Goal: Task Accomplishment & Management: Use online tool/utility

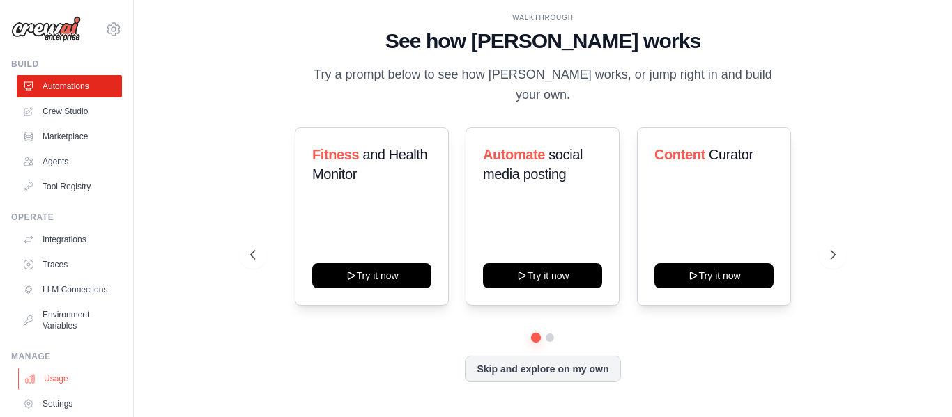
click at [60, 386] on link "Usage" at bounding box center [70, 379] width 105 height 22
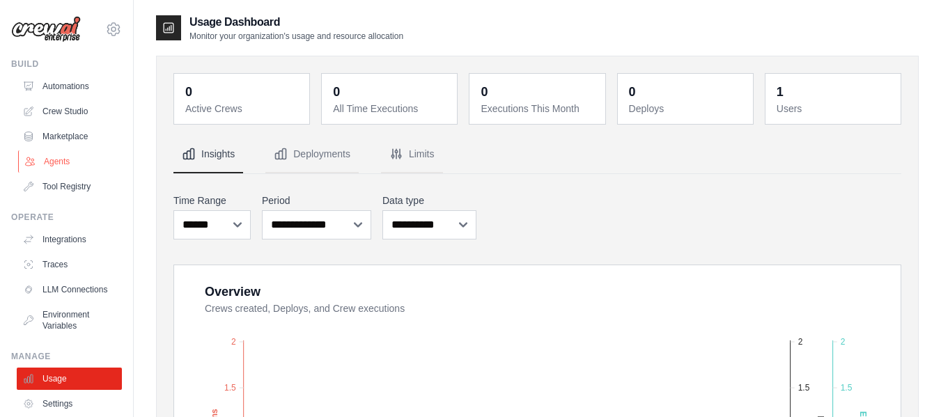
click at [49, 160] on link "Agents" at bounding box center [70, 161] width 105 height 22
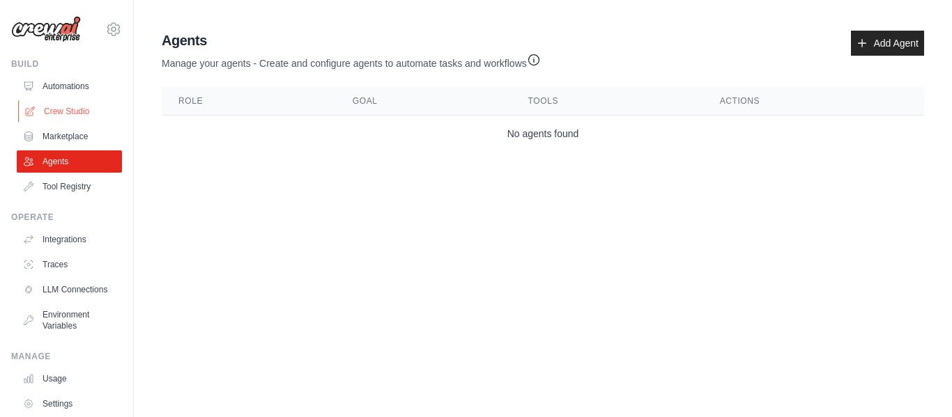
click at [54, 101] on link "Crew Studio" at bounding box center [70, 111] width 105 height 22
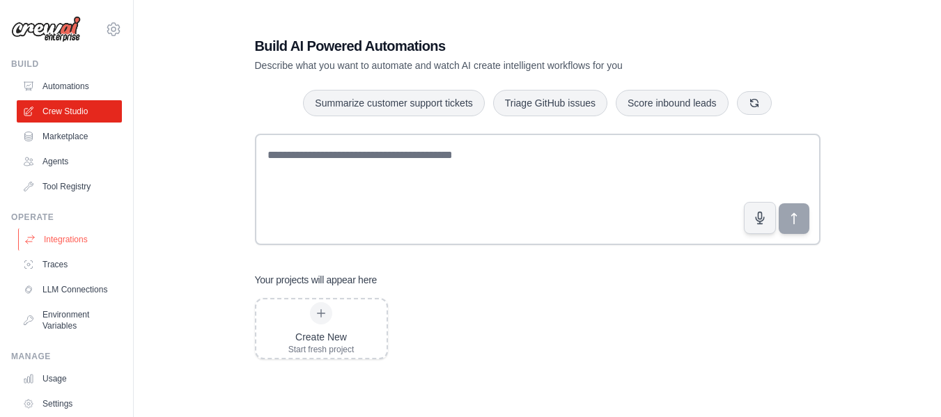
click at [67, 240] on link "Integrations" at bounding box center [70, 240] width 105 height 22
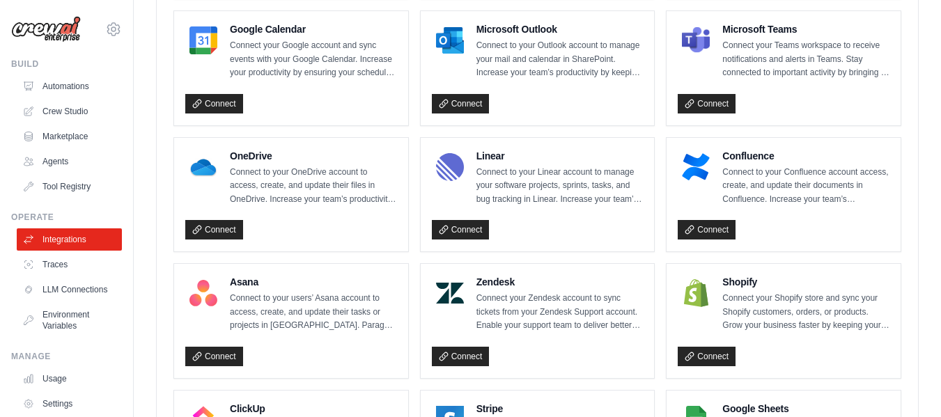
scroll to position [649, 0]
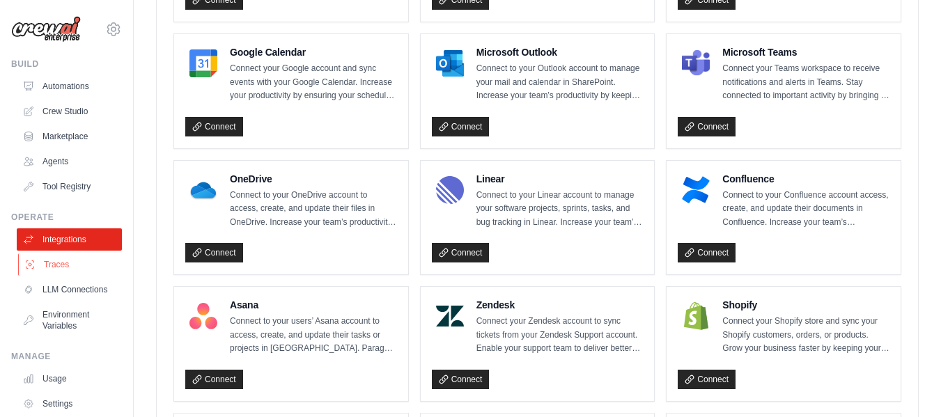
click at [46, 268] on link "Traces" at bounding box center [70, 265] width 105 height 22
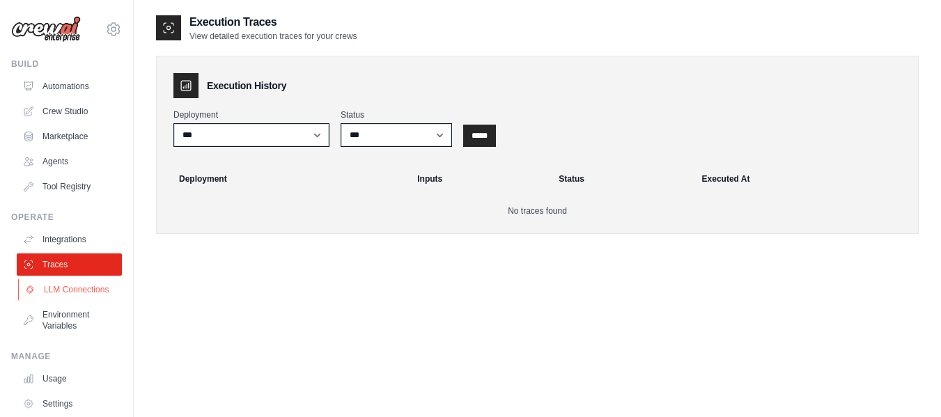
click at [66, 297] on link "LLM Connections" at bounding box center [70, 290] width 105 height 22
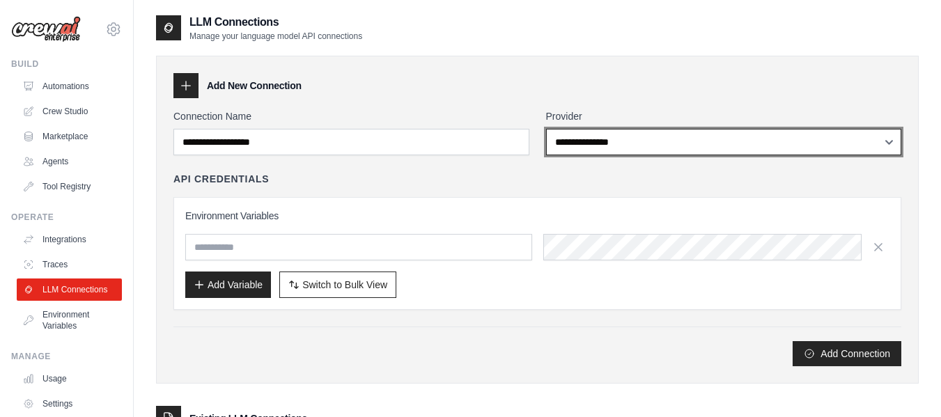
click at [601, 136] on select "**********" at bounding box center [724, 142] width 356 height 26
select select "*****"
click at [546, 129] on select "**********" at bounding box center [724, 142] width 356 height 26
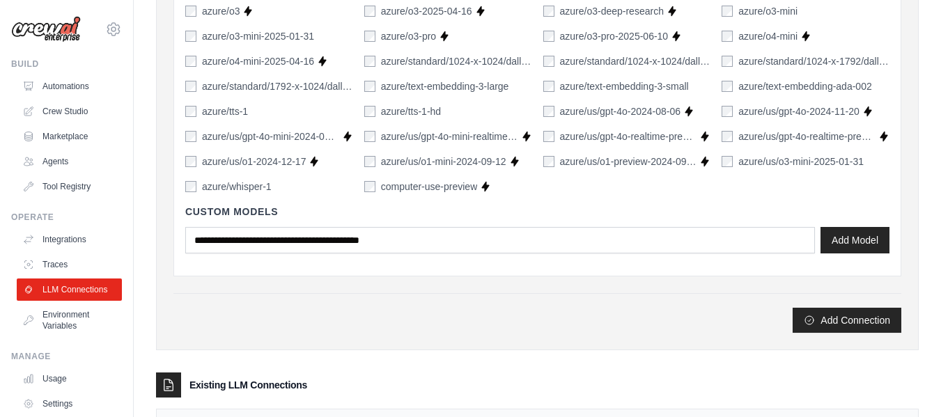
scroll to position [964, 0]
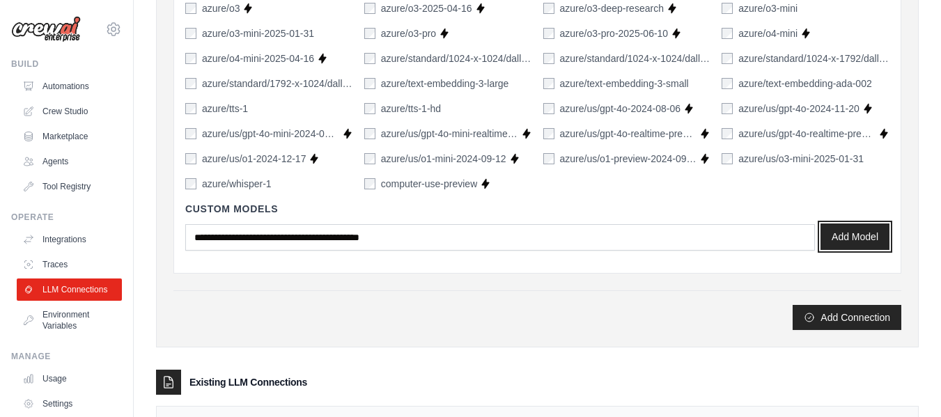
click at [851, 233] on button "Add Model" at bounding box center [855, 237] width 69 height 26
click at [871, 327] on button "Add Connection" at bounding box center [847, 316] width 109 height 25
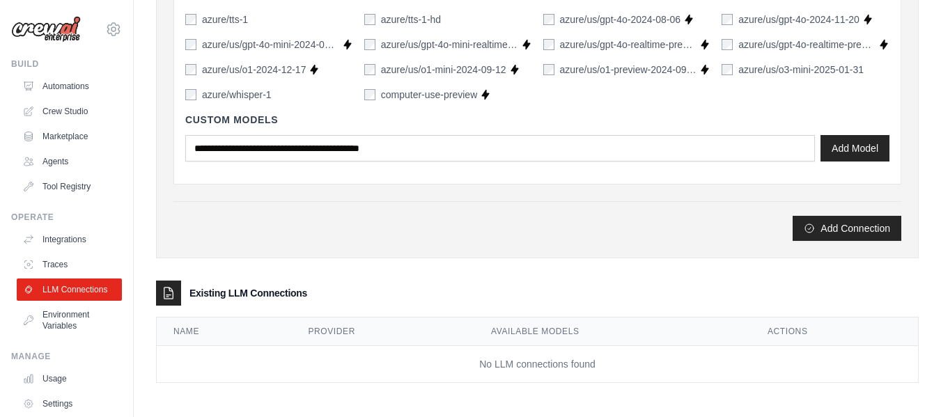
scroll to position [1055, 0]
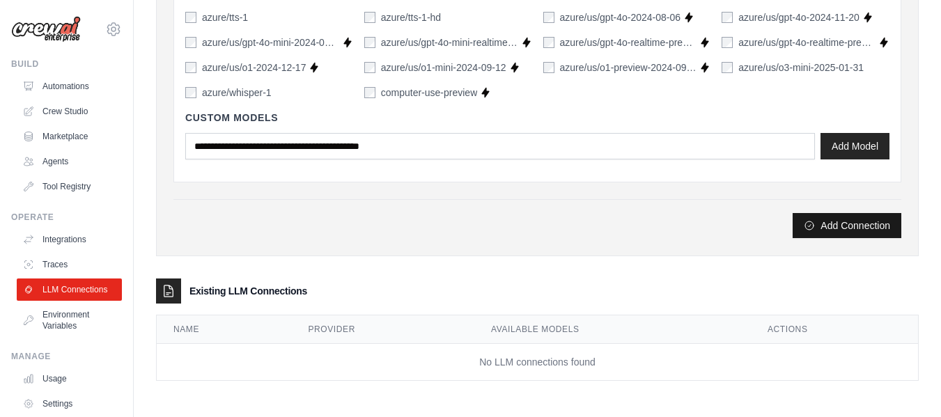
click at [842, 231] on button "Add Connection" at bounding box center [847, 225] width 109 height 25
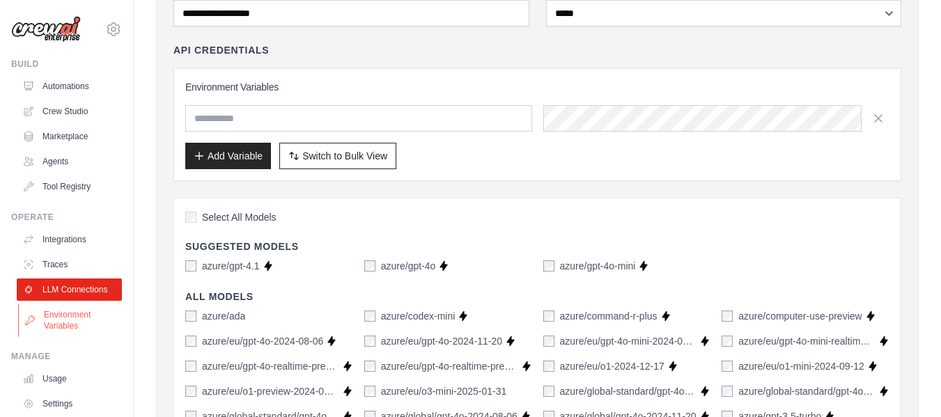
click at [77, 337] on link "Environment Variables" at bounding box center [70, 320] width 105 height 33
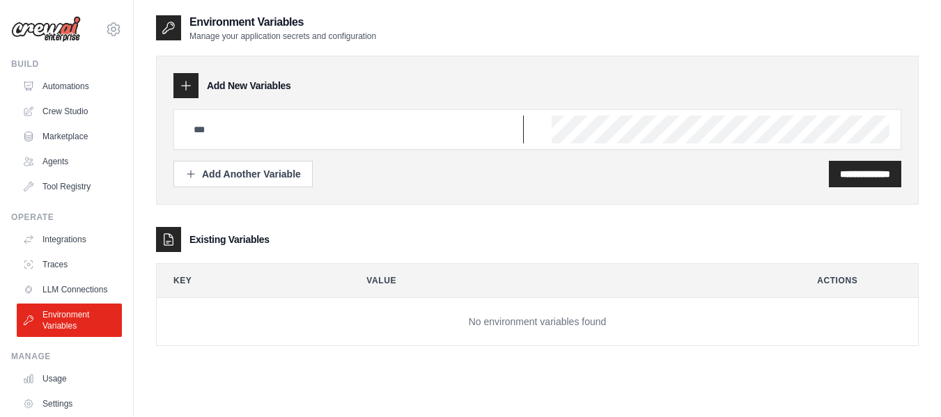
click at [227, 130] on input "text" at bounding box center [354, 130] width 339 height 28
click at [236, 174] on div "Add Another Variable" at bounding box center [243, 174] width 116 height 14
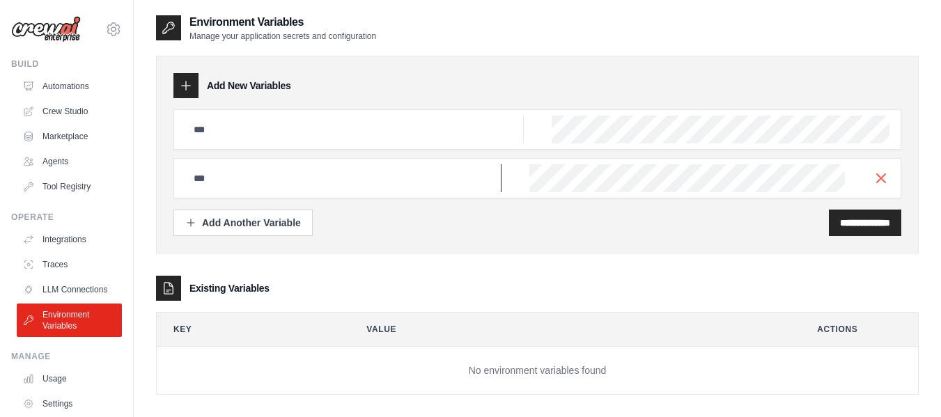
click at [236, 176] on input "text" at bounding box center [343, 178] width 316 height 28
click at [81, 86] on link "Automations" at bounding box center [70, 86] width 105 height 22
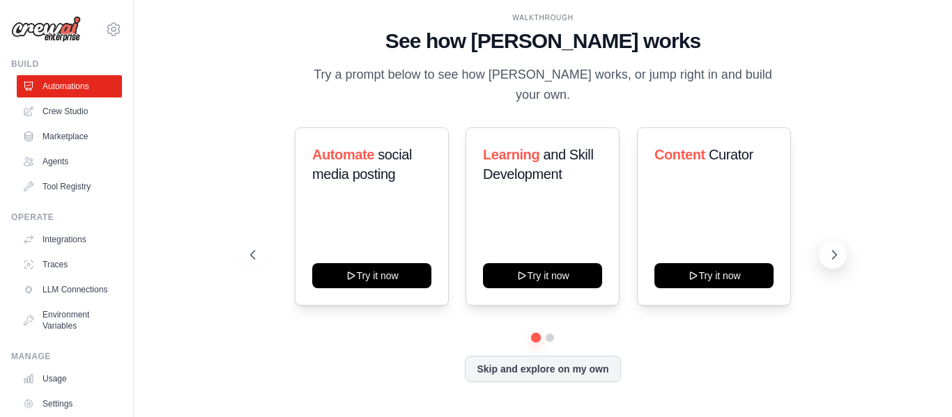
click at [828, 248] on icon at bounding box center [834, 255] width 14 height 14
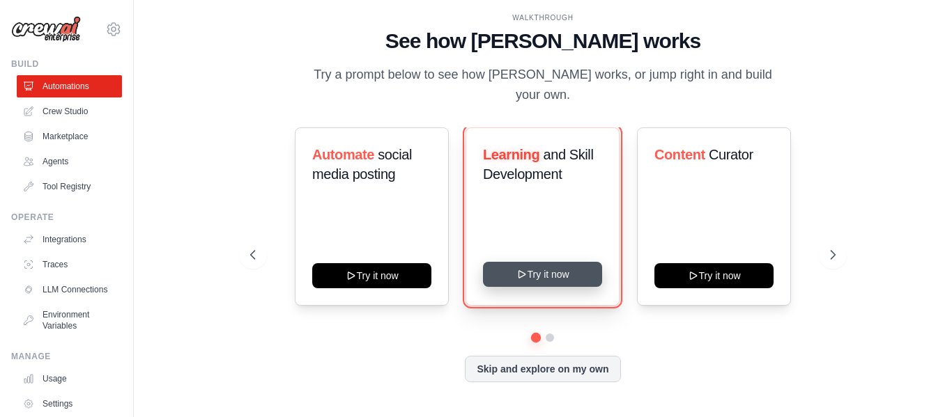
click at [577, 269] on button "Try it now" at bounding box center [542, 274] width 119 height 25
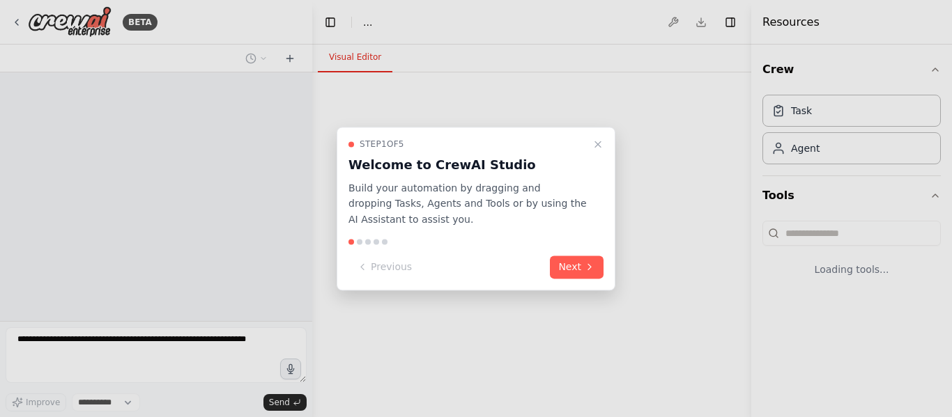
select select "****"
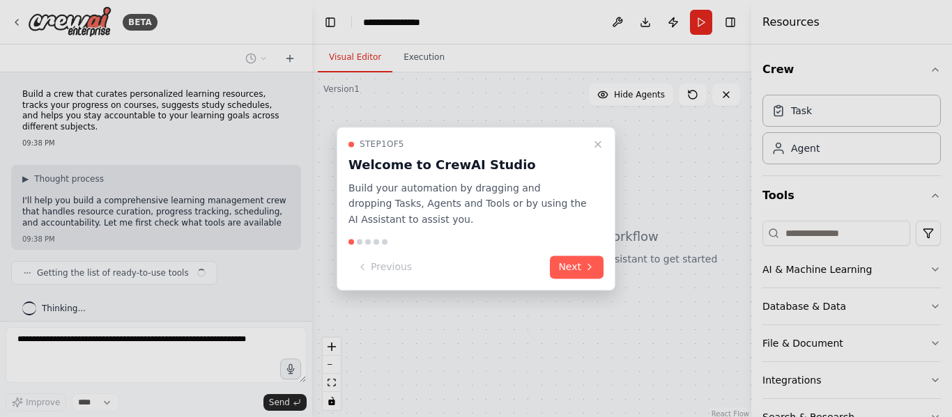
scroll to position [10, 0]
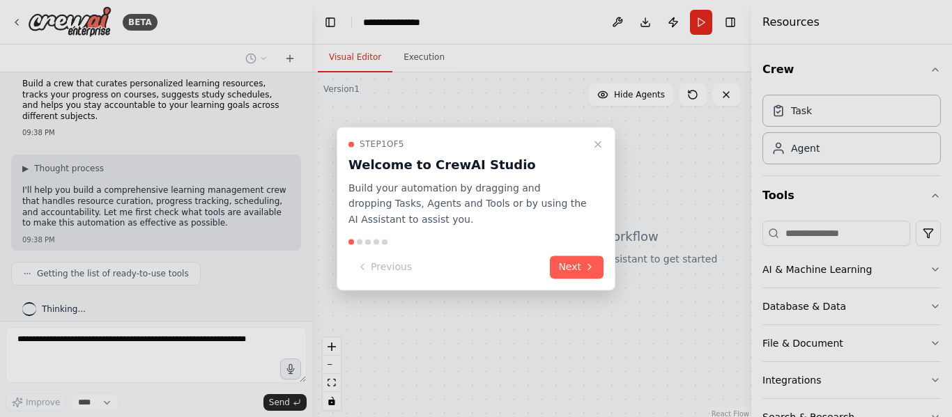
click at [577, 269] on button "Next" at bounding box center [577, 267] width 54 height 23
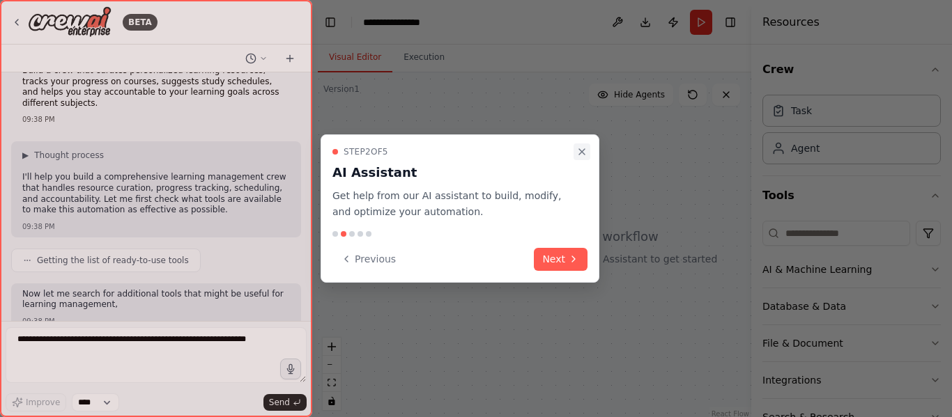
scroll to position [116, 0]
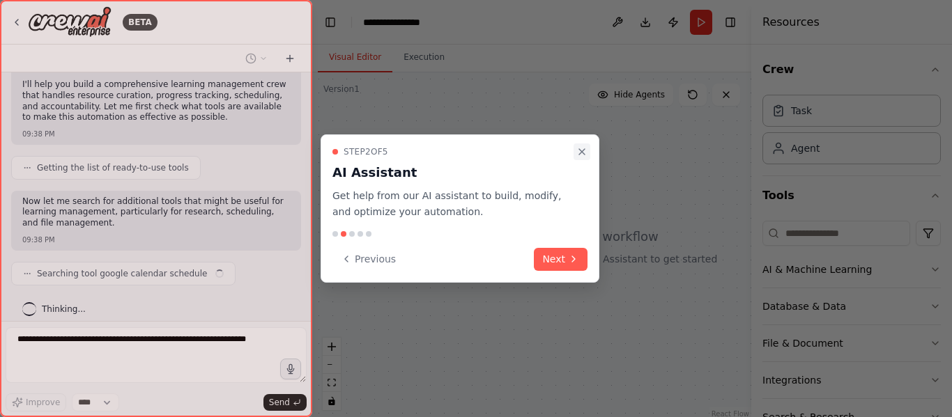
click at [578, 155] on icon "Close walkthrough" at bounding box center [581, 151] width 11 height 11
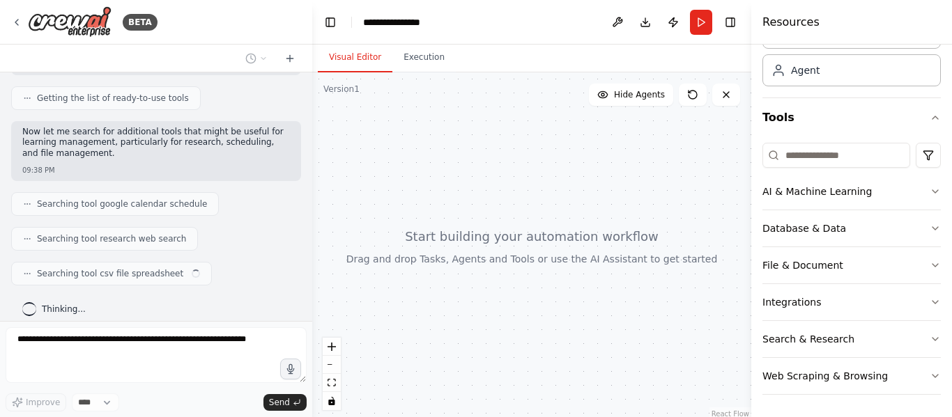
scroll to position [0, 0]
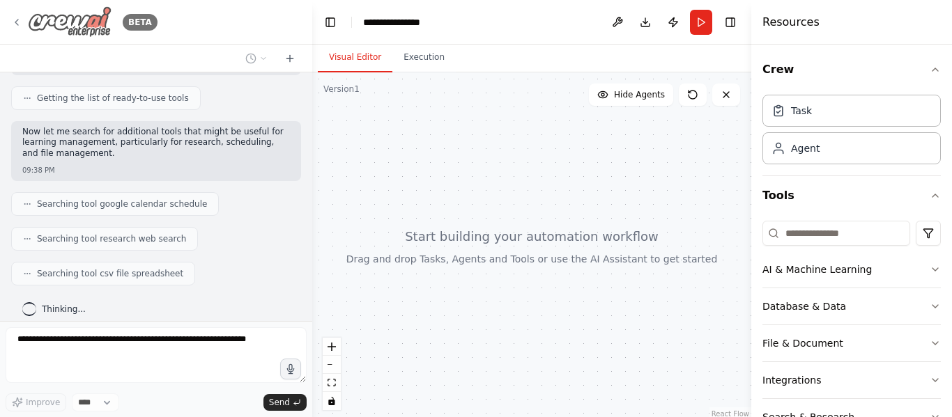
click at [18, 24] on icon at bounding box center [16, 22] width 11 height 11
